Goal: Task Accomplishment & Management: Use online tool/utility

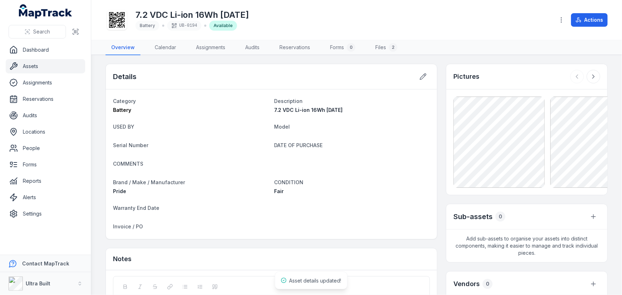
drag, startPoint x: 0, startPoint y: 0, endPoint x: 25, endPoint y: 67, distance: 71.3
click at [25, 67] on link "Assets" at bounding box center [45, 66] width 79 height 14
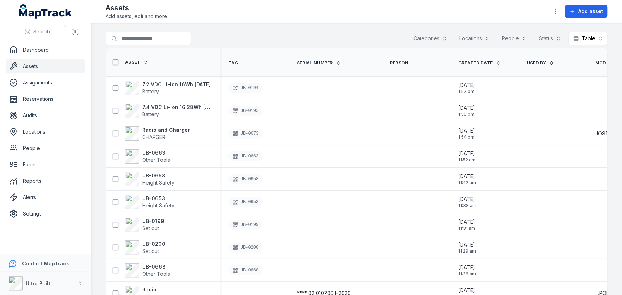
click at [35, 67] on link "Assets" at bounding box center [45, 66] width 79 height 14
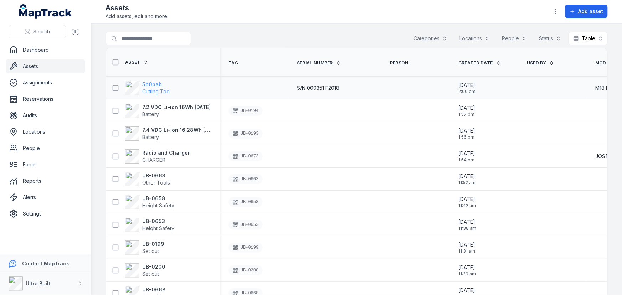
click at [158, 82] on strong "5b0bab" at bounding box center [156, 84] width 29 height 7
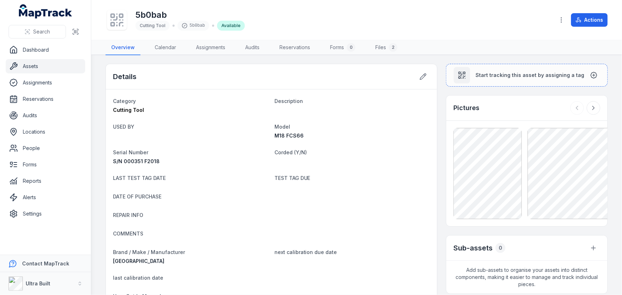
click at [21, 66] on link "Assets" at bounding box center [45, 66] width 79 height 14
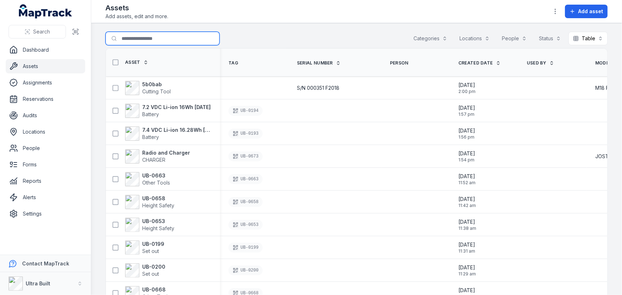
click at [144, 41] on input "Search for assets" at bounding box center [163, 39] width 114 height 14
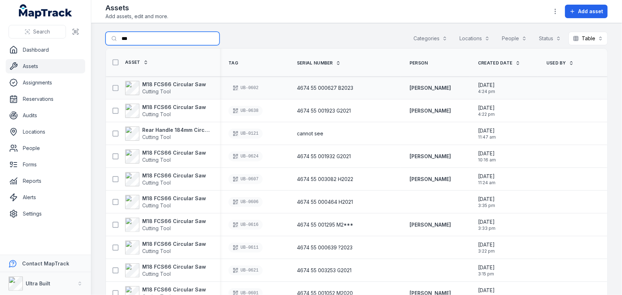
type input "***"
drag, startPoint x: 211, startPoint y: 82, endPoint x: 143, endPoint y: 85, distance: 68.5
click at [143, 85] on div "M18 FCS66 Circular Saw Cutting Tool" at bounding box center [160, 88] width 103 height 14
copy strong "M18 FCS66 Circular Saw"
click at [25, 67] on link "Assets" at bounding box center [45, 66] width 79 height 14
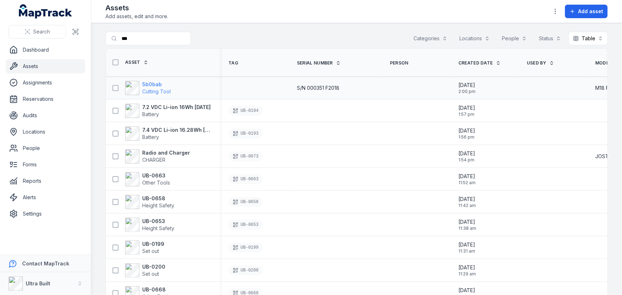
click at [153, 85] on strong "5b0bab" at bounding box center [156, 84] width 29 height 7
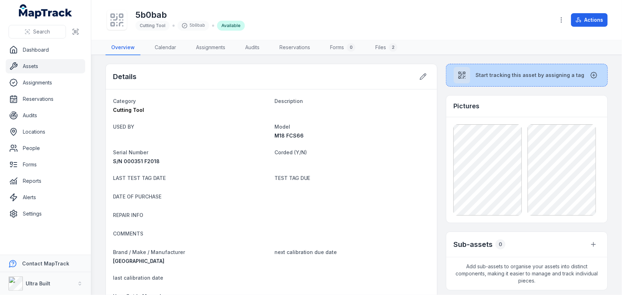
click at [485, 78] on span "Start tracking this asset by assigning a tag" at bounding box center [530, 75] width 109 height 7
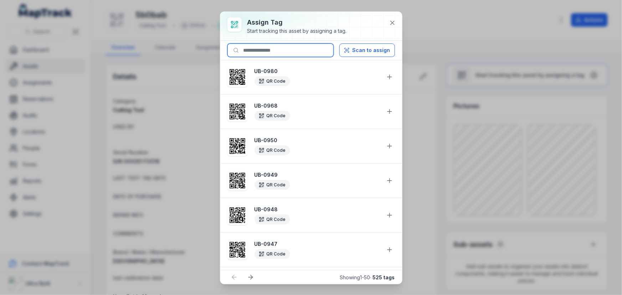
click at [277, 43] on input at bounding box center [280, 50] width 106 height 14
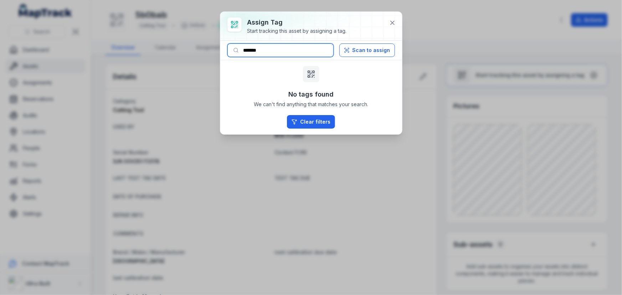
drag, startPoint x: 260, startPoint y: 51, endPoint x: 273, endPoint y: 50, distance: 13.2
click at [273, 50] on input "*******" at bounding box center [280, 50] width 106 height 14
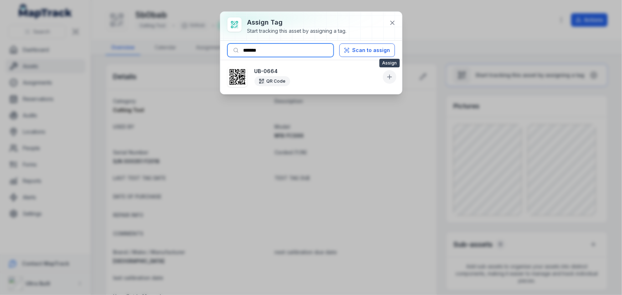
type input "*******"
click at [389, 72] on button at bounding box center [390, 77] width 14 height 14
